Goal: Use online tool/utility: Use online tool/utility

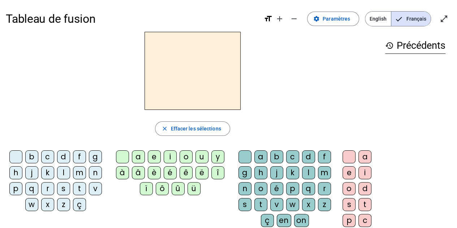
click at [76, 174] on div "m" at bounding box center [79, 172] width 13 height 13
click at [184, 158] on div "o" at bounding box center [186, 156] width 13 height 13
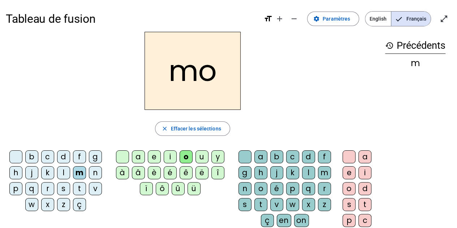
click at [186, 159] on div "o" at bounding box center [186, 156] width 13 height 13
click at [363, 206] on div "t" at bounding box center [364, 204] width 13 height 13
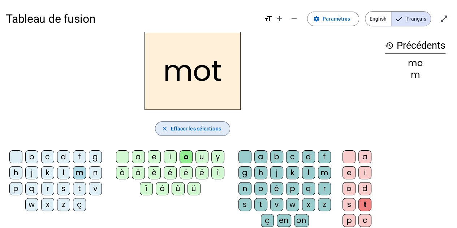
click at [188, 129] on span "Effacer les sélections" at bounding box center [196, 128] width 50 height 9
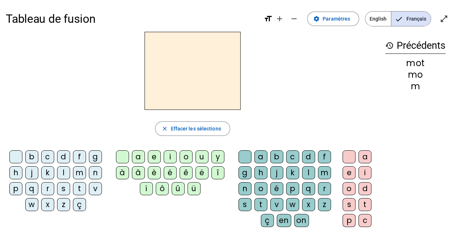
click at [29, 190] on div "q" at bounding box center [31, 188] width 13 height 13
click at [11, 191] on div "p" at bounding box center [15, 188] width 13 height 13
click at [186, 157] on div "o" at bounding box center [186, 156] width 13 height 13
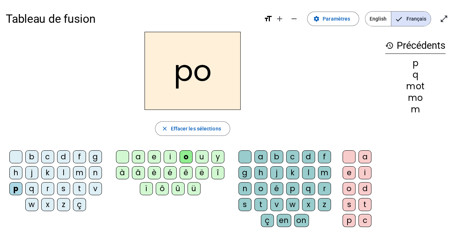
click at [366, 206] on div "t" at bounding box center [364, 204] width 13 height 13
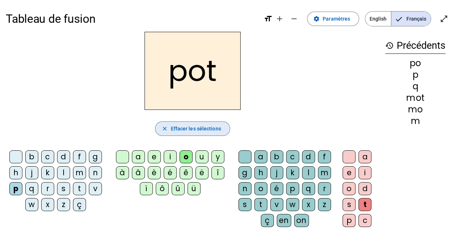
click at [177, 130] on span "Effacer les sélections" at bounding box center [196, 128] width 50 height 9
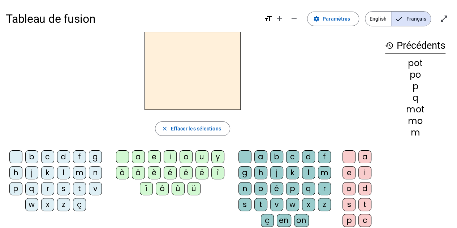
click at [48, 190] on div "r" at bounding box center [47, 188] width 13 height 13
click at [185, 159] on div "o" at bounding box center [186, 156] width 13 height 13
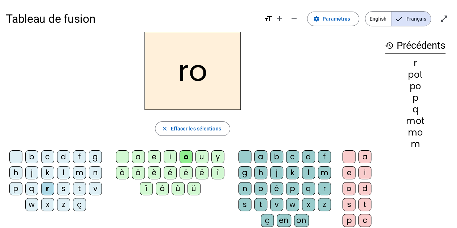
click at [365, 204] on div "t" at bounding box center [364, 204] width 13 height 13
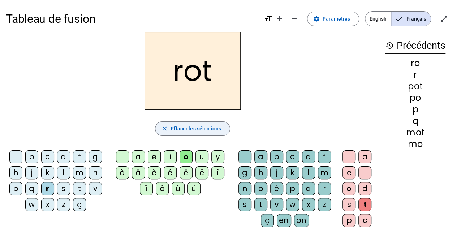
click at [174, 132] on span "Effacer les sélections" at bounding box center [196, 128] width 50 height 9
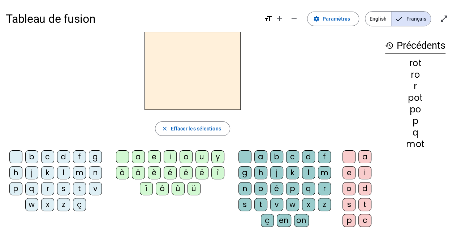
click at [46, 190] on div "r" at bounding box center [47, 188] width 13 height 13
click at [137, 160] on div "a" at bounding box center [138, 156] width 13 height 13
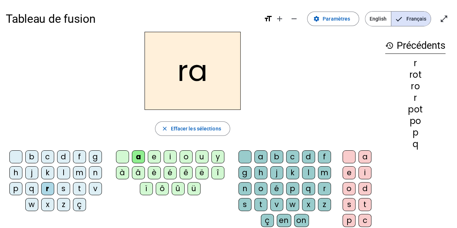
click at [138, 160] on div "a" at bounding box center [138, 156] width 13 height 13
click at [365, 205] on div "t" at bounding box center [364, 204] width 13 height 13
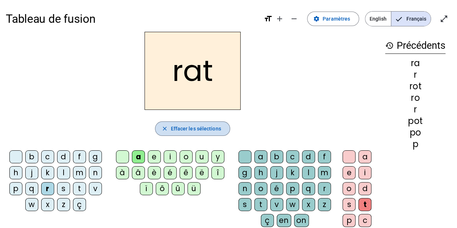
scroll to position [3, 0]
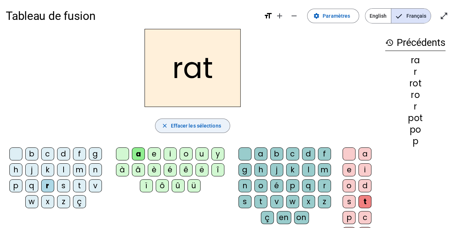
click at [163, 130] on span "button" at bounding box center [192, 125] width 74 height 17
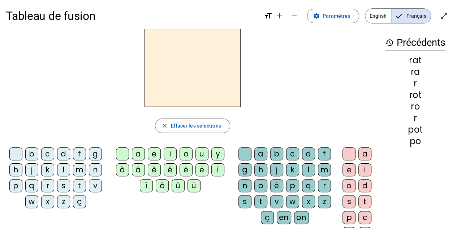
click at [47, 189] on div "r" at bounding box center [47, 185] width 13 height 13
click at [48, 189] on div "r" at bounding box center [47, 185] width 13 height 13
click at [168, 156] on div "i" at bounding box center [170, 153] width 13 height 13
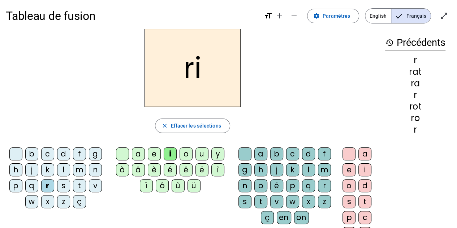
click at [364, 201] on div "t" at bounding box center [364, 201] width 13 height 13
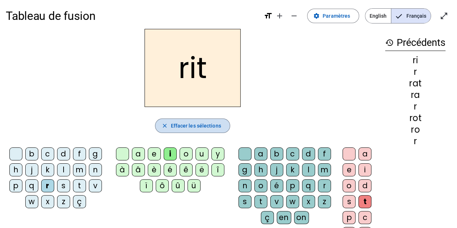
click at [176, 128] on span "Effacer les sélections" at bounding box center [196, 125] width 50 height 9
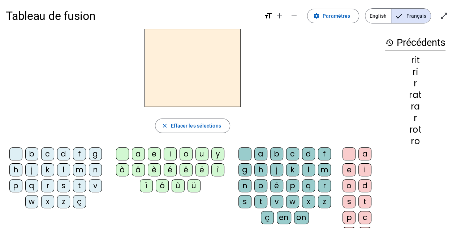
click at [61, 159] on div "d" at bounding box center [63, 153] width 13 height 13
click at [169, 156] on div "i" at bounding box center [170, 153] width 13 height 13
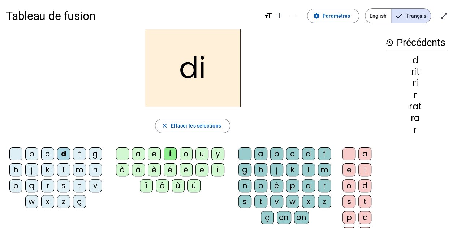
click at [364, 201] on div "t" at bounding box center [364, 201] width 13 height 13
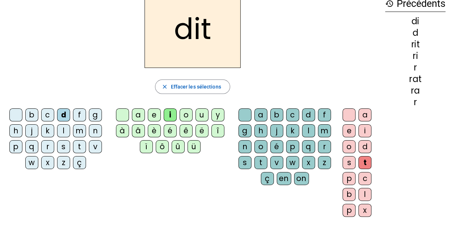
scroll to position [42, 0]
click at [283, 178] on div "en" at bounding box center [284, 178] width 14 height 13
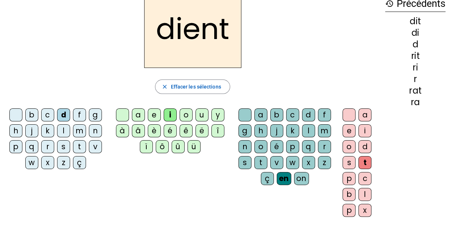
click at [283, 178] on div "en" at bounding box center [284, 178] width 14 height 13
click at [302, 179] on div "on" at bounding box center [301, 178] width 15 height 13
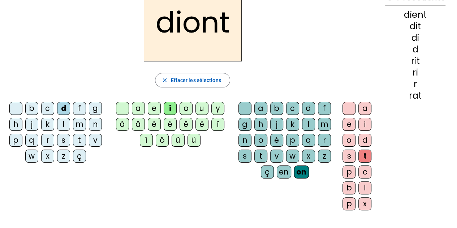
scroll to position [49, 0]
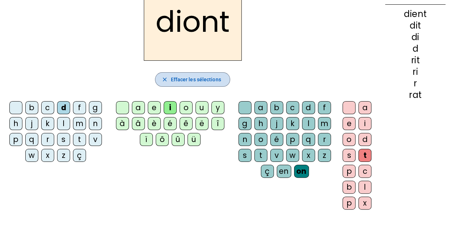
click at [216, 75] on span "Effacer les sélections" at bounding box center [196, 79] width 50 height 9
